Goal: Use online tool/utility: Utilize a website feature to perform a specific function

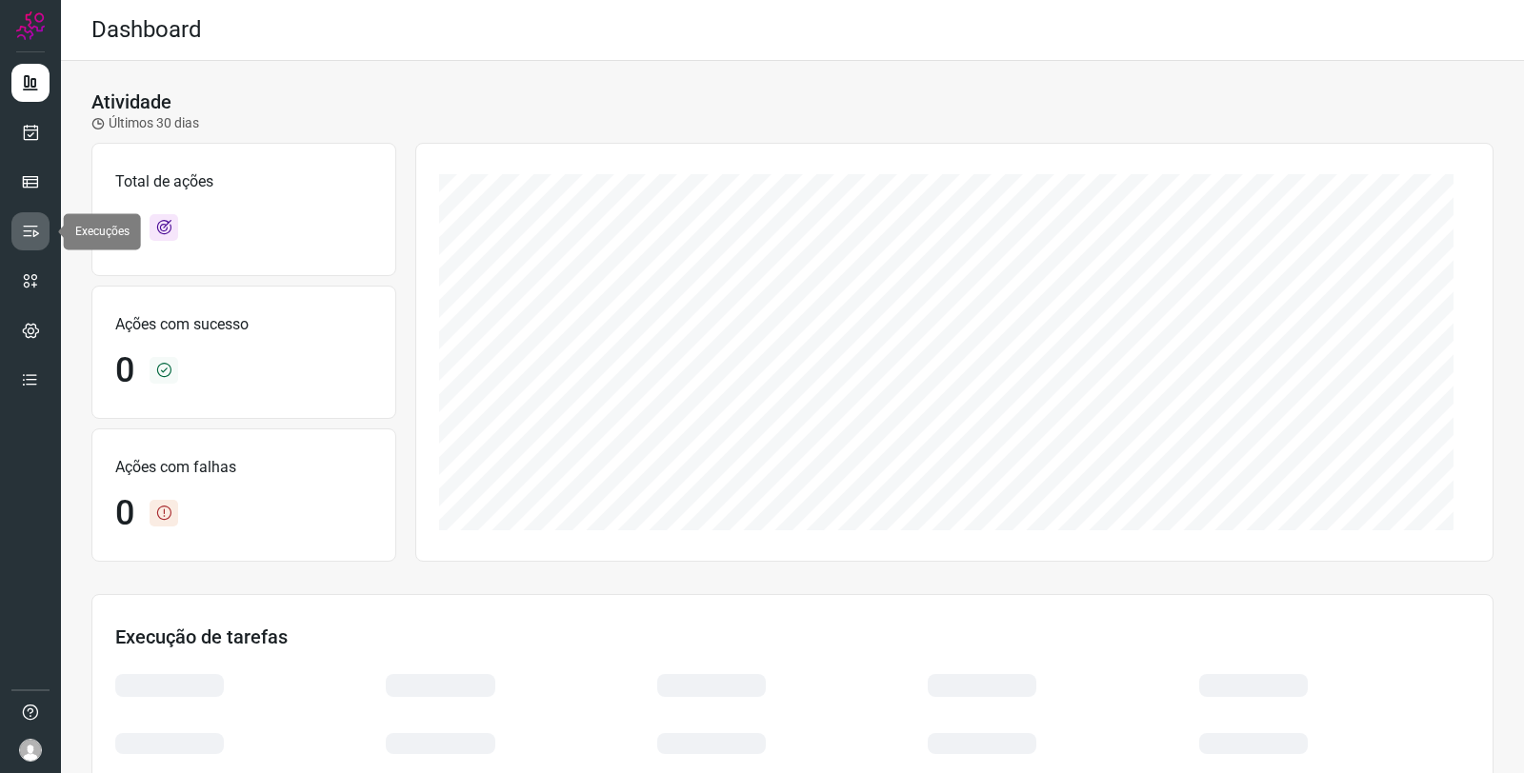
click at [40, 231] on link at bounding box center [30, 231] width 38 height 38
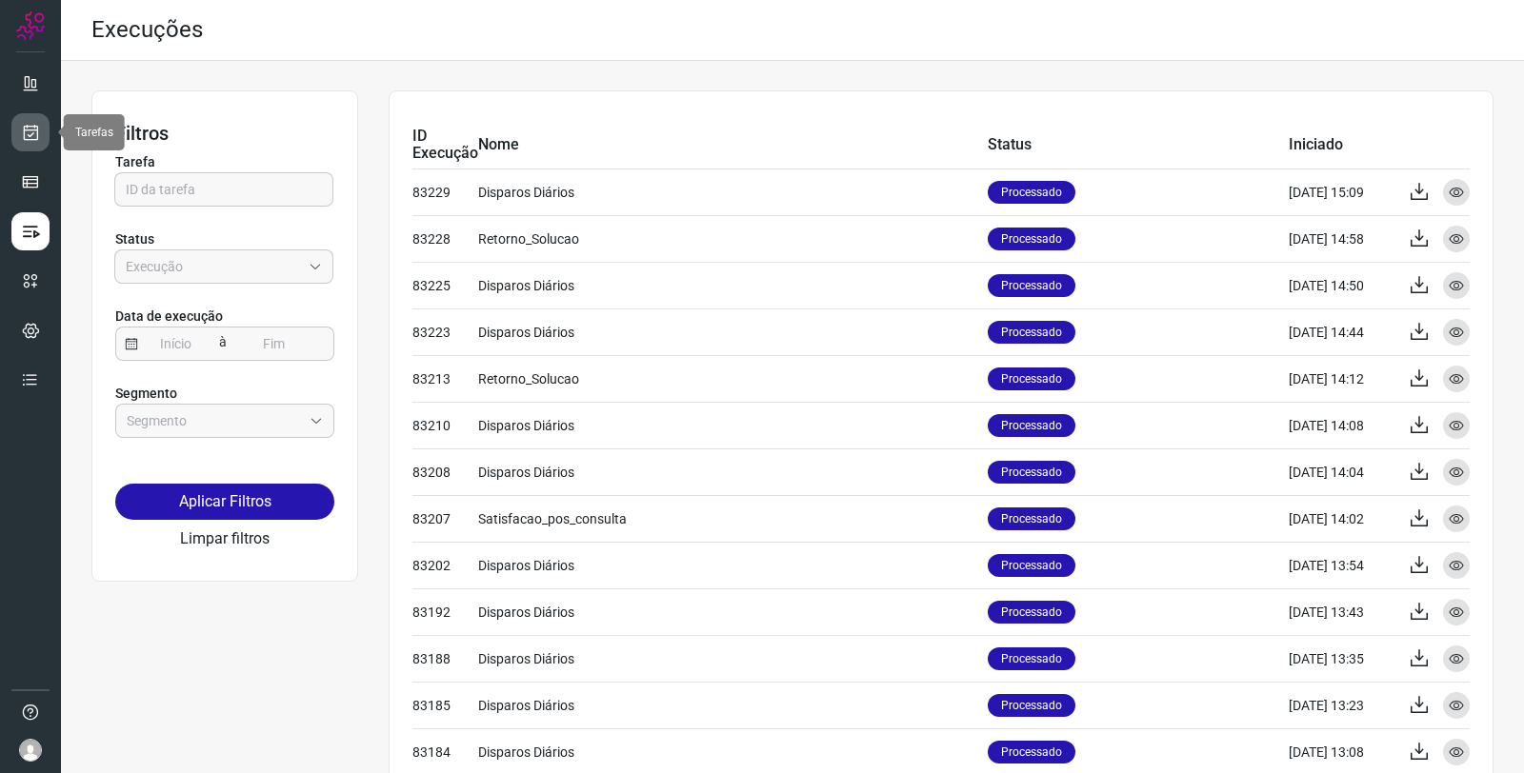
click at [41, 126] on link at bounding box center [30, 132] width 38 height 38
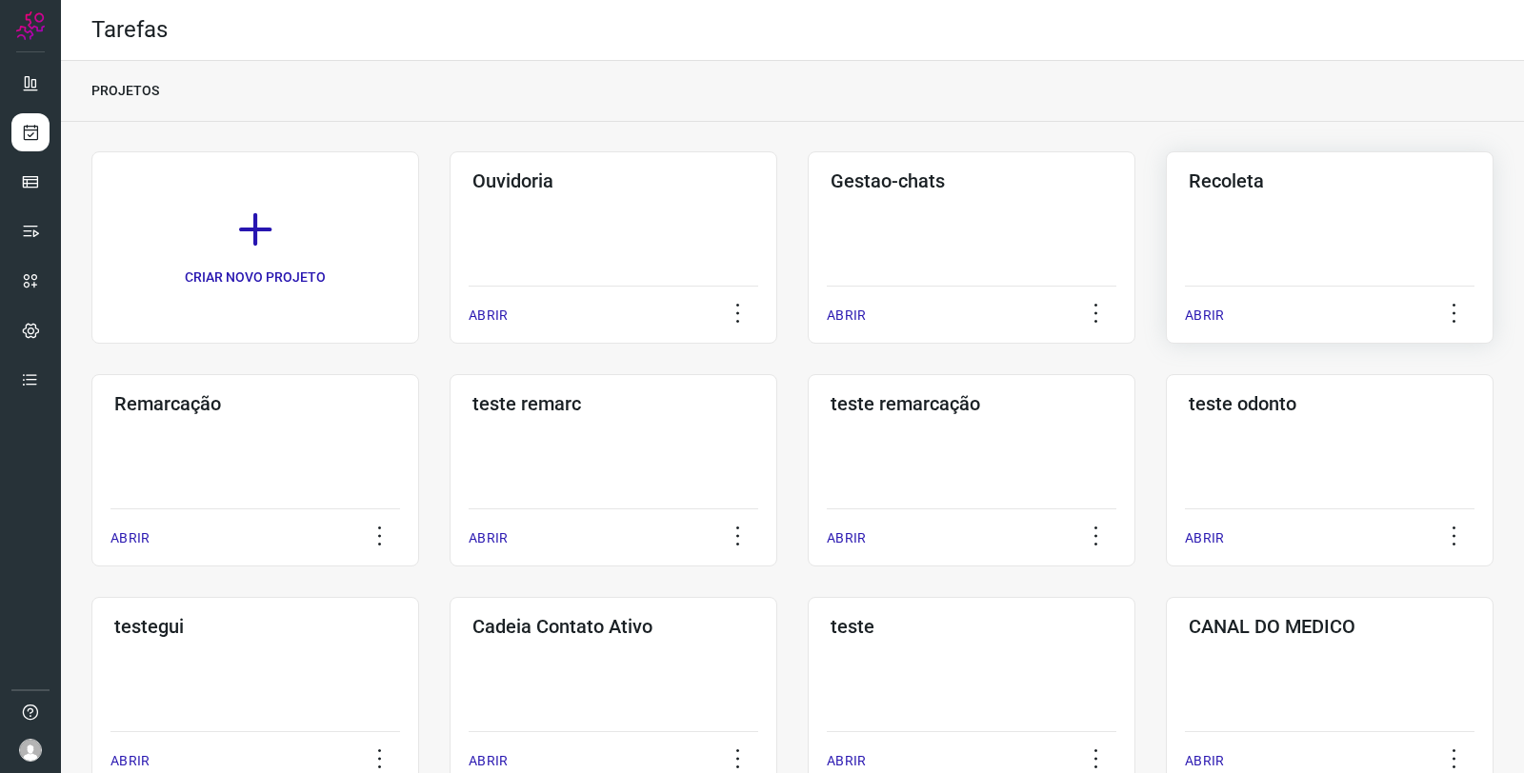
click at [1220, 198] on div "Recoleta ABRIR" at bounding box center [1330, 247] width 328 height 192
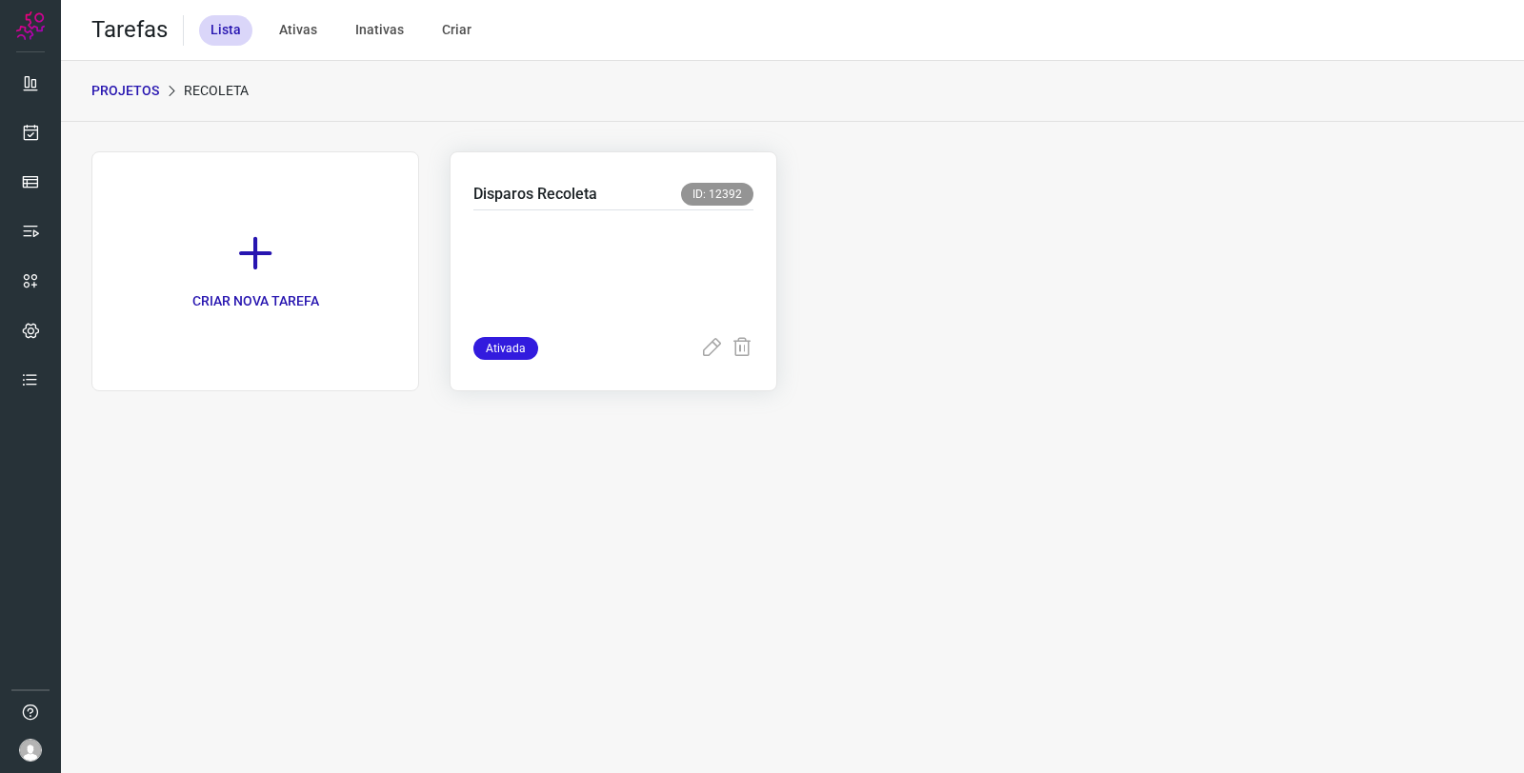
click at [639, 282] on p at bounding box center [613, 269] width 280 height 95
click at [594, 261] on p at bounding box center [613, 269] width 280 height 95
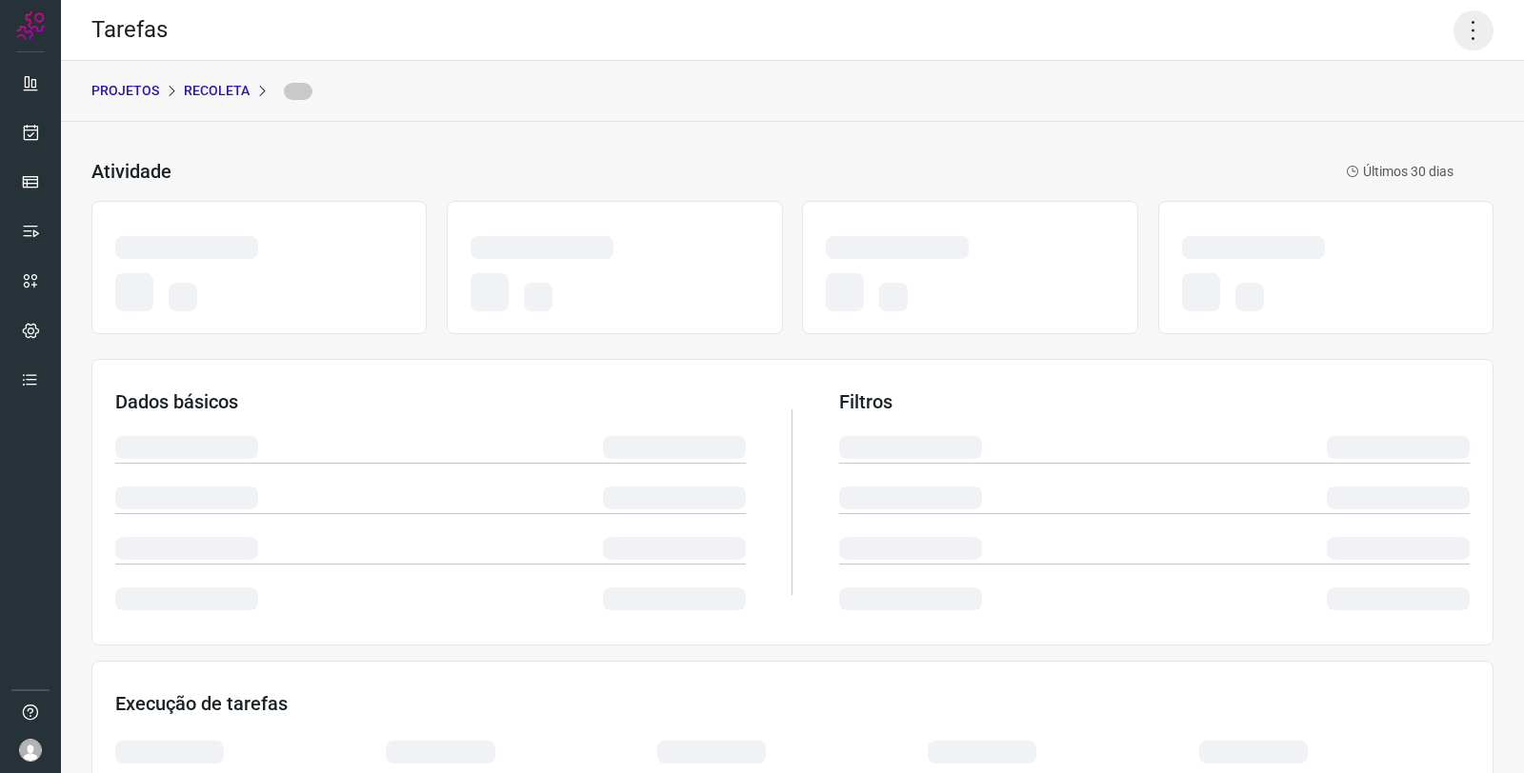
click at [1463, 31] on icon at bounding box center [1473, 30] width 40 height 40
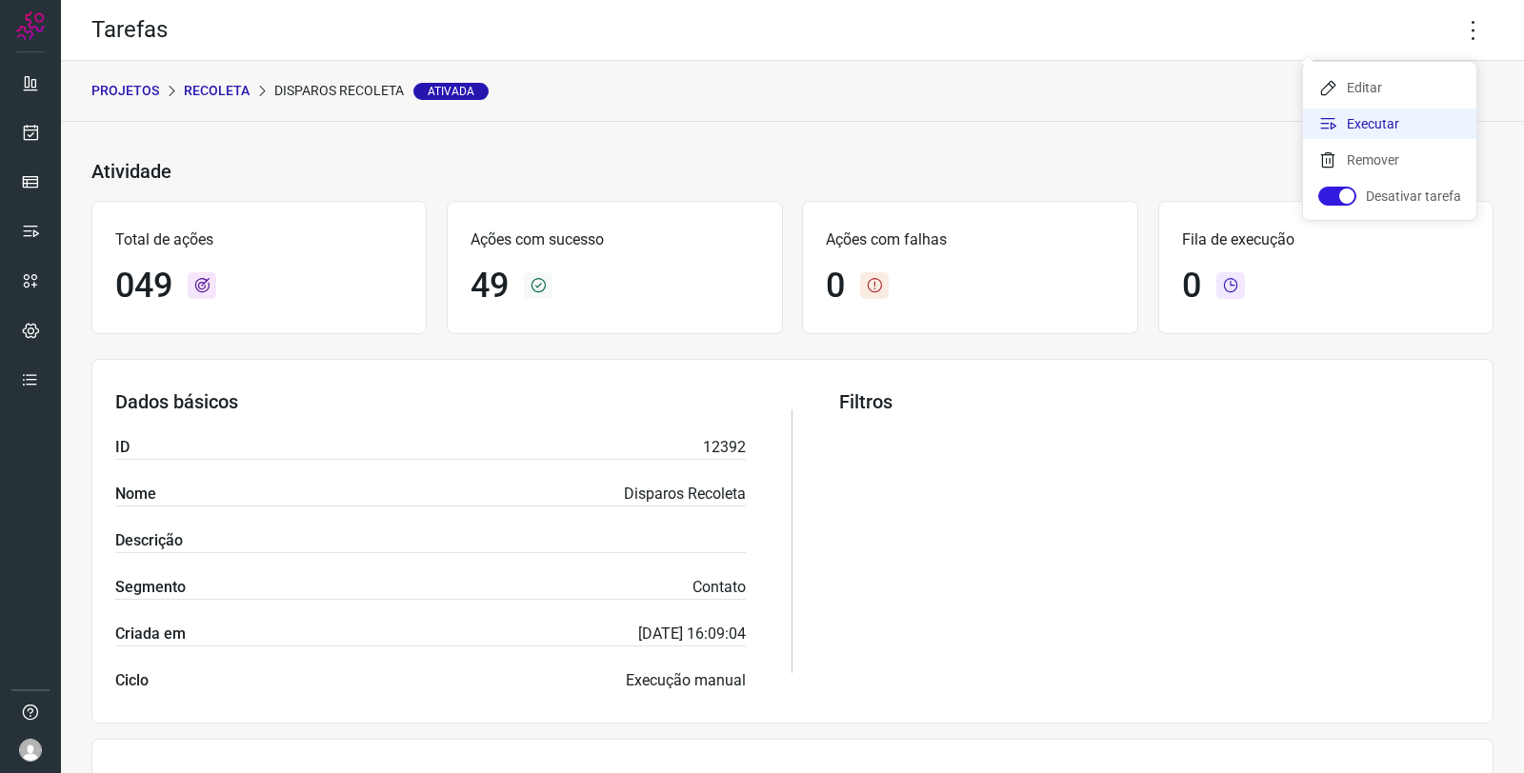
click at [1369, 118] on li "Executar" at bounding box center [1389, 124] width 173 height 30
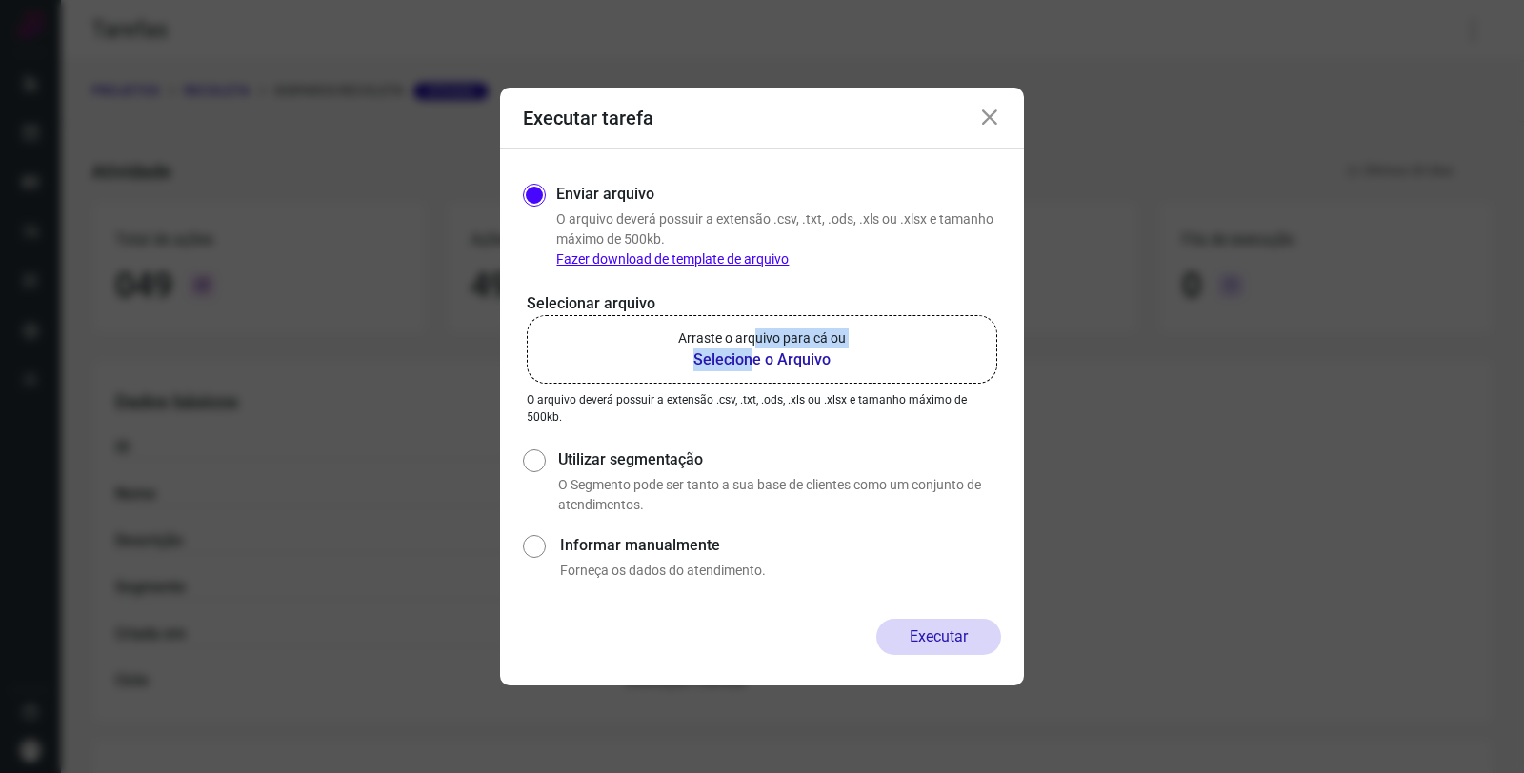
click at [750, 350] on div "Arraste o arquivo para cá ou Selecione o Arquivo" at bounding box center [762, 350] width 168 height 43
click at [750, 350] on b "Selecione o Arquivo" at bounding box center [762, 360] width 168 height 23
click at [0, 0] on input "Arraste o arquivo para cá ou Selecione o Arquivo" at bounding box center [0, 0] width 0 height 0
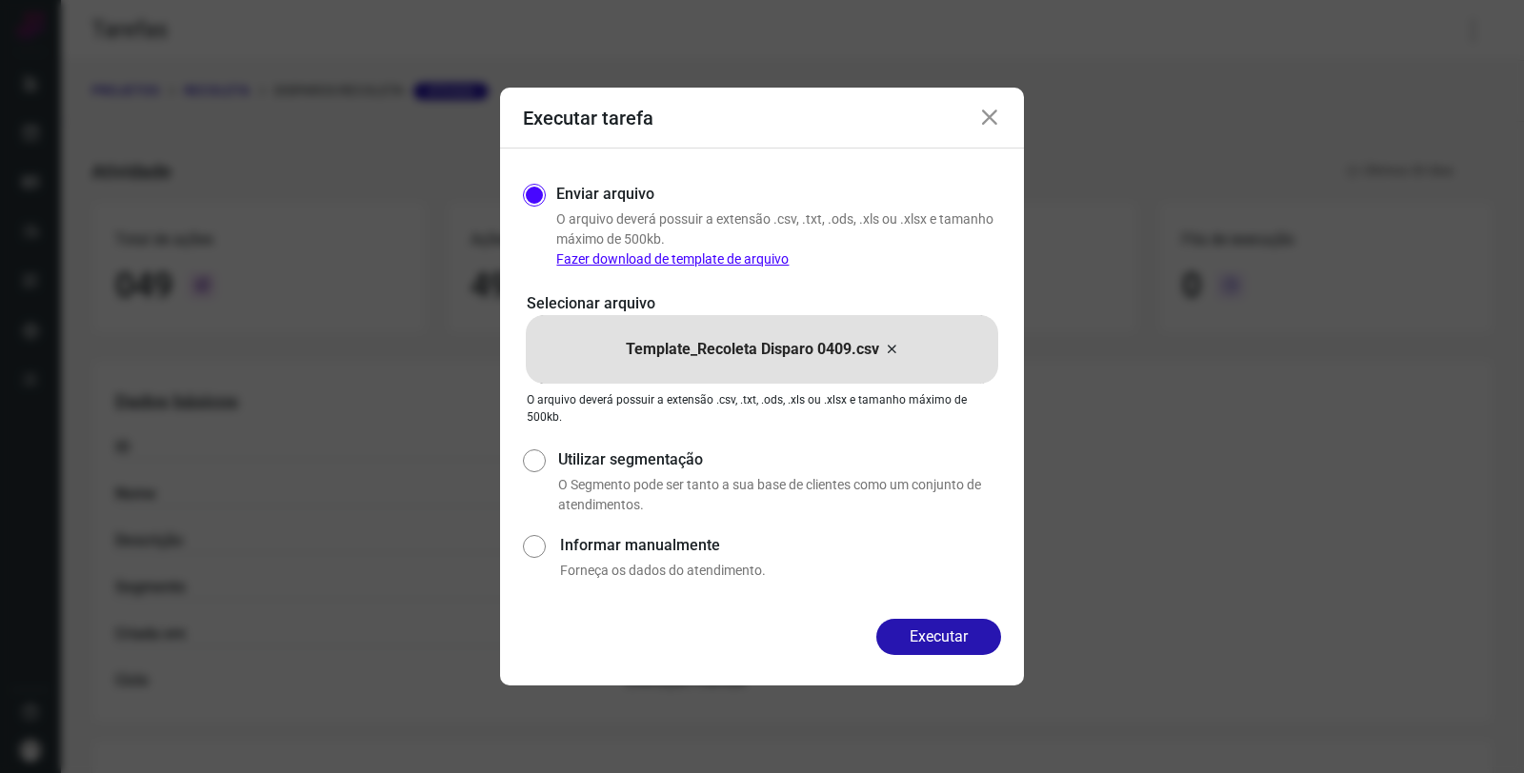
click at [992, 110] on icon at bounding box center [989, 118] width 23 height 23
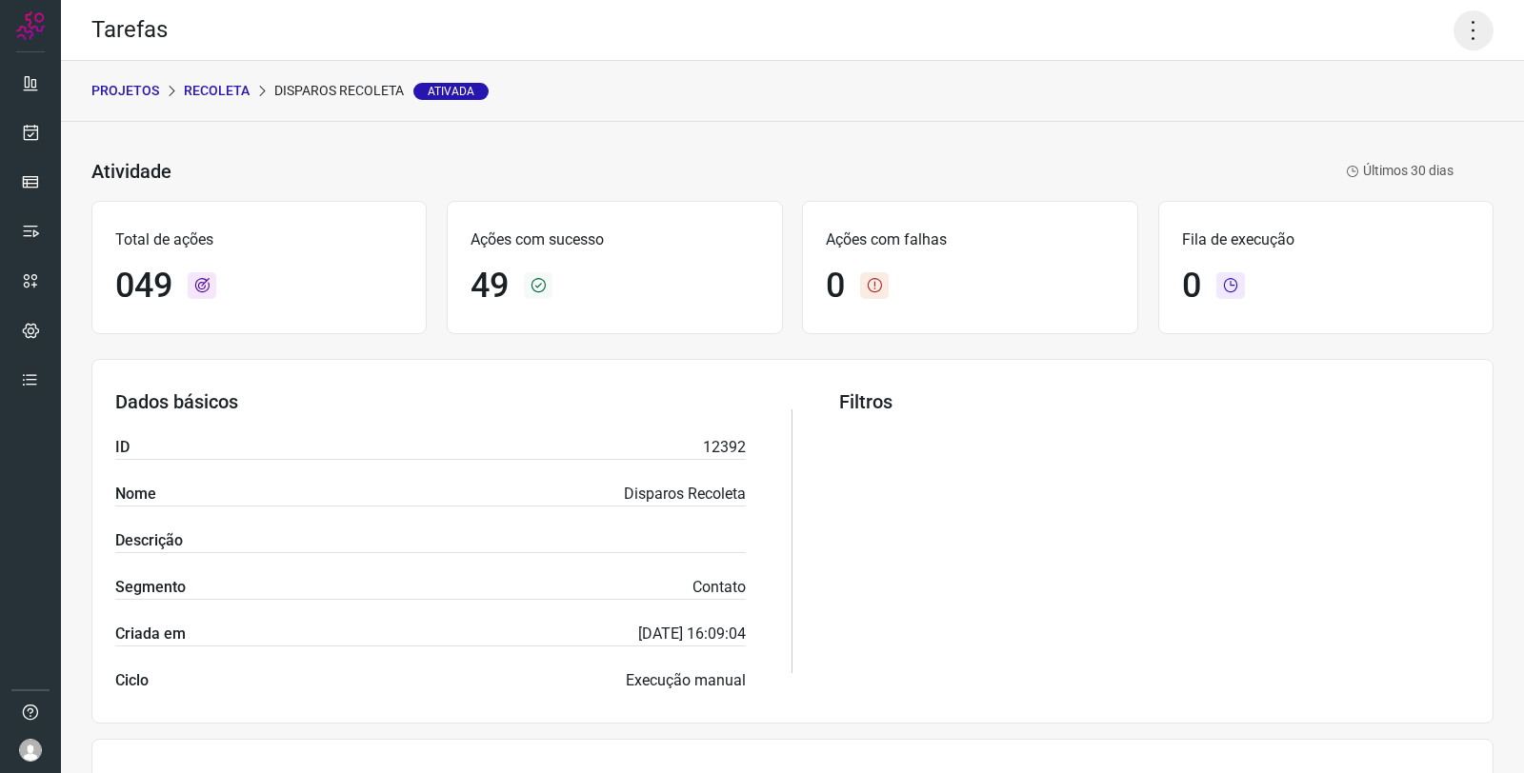
click at [1458, 25] on icon at bounding box center [1473, 30] width 40 height 40
click at [1379, 134] on li "Executar" at bounding box center [1389, 124] width 173 height 30
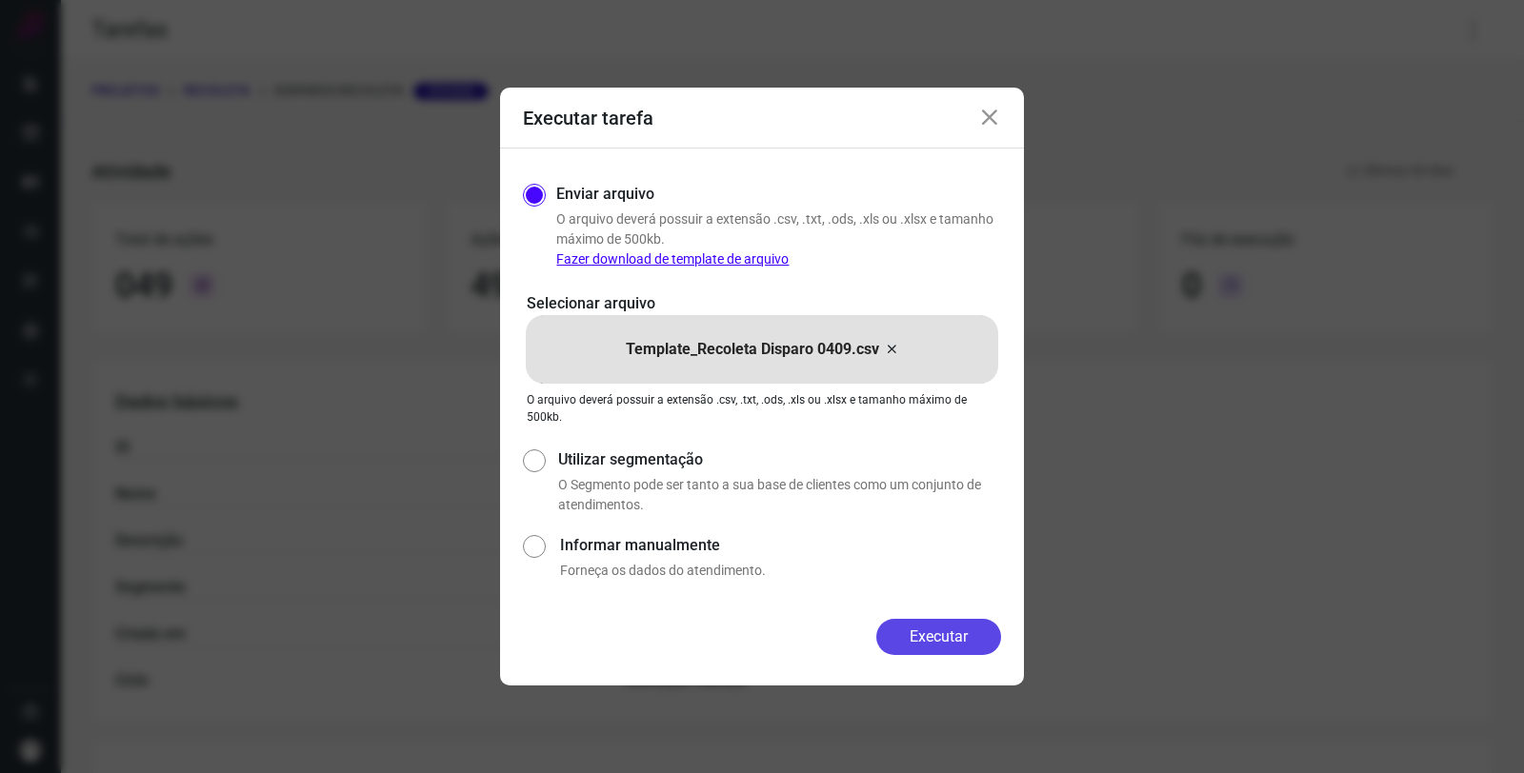
click at [954, 640] on button "Executar" at bounding box center [938, 637] width 125 height 36
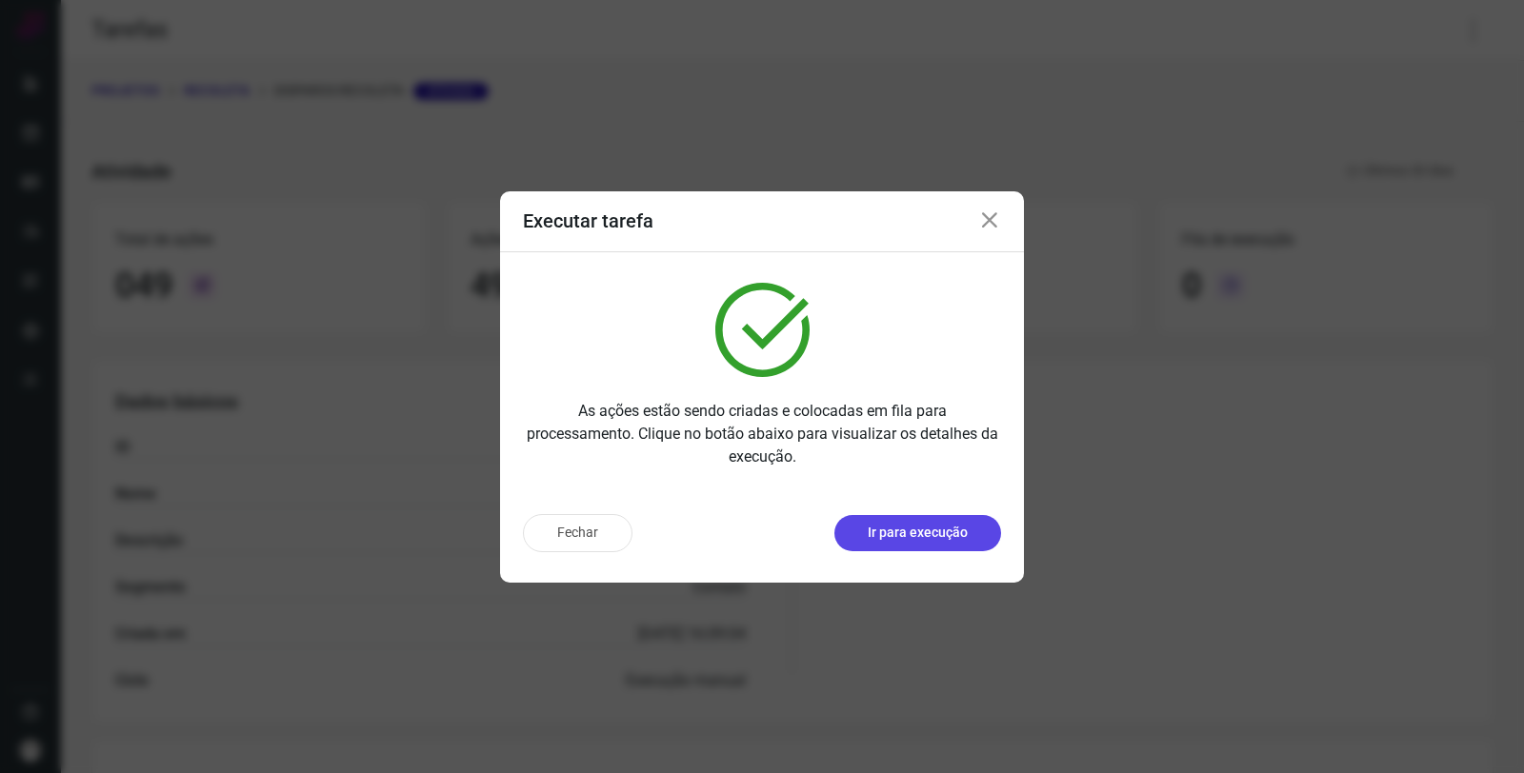
click at [950, 530] on p "Ir para execução" at bounding box center [918, 533] width 100 height 20
